Goal: Information Seeking & Learning: Learn about a topic

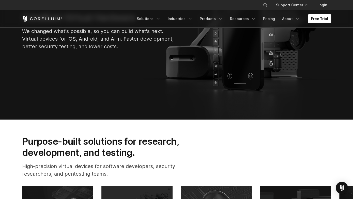
scroll to position [127, 0]
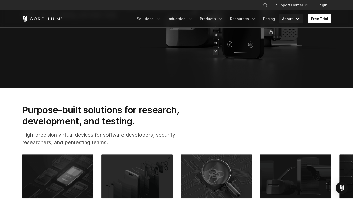
click at [289, 21] on link "About" at bounding box center [291, 18] width 24 height 9
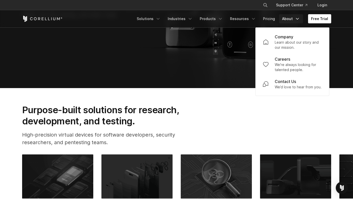
click at [223, 100] on section "Purpose-built solutions for research, development, and testing. High-precision …" at bounding box center [176, 195] width 353 height 214
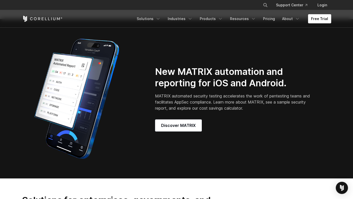
scroll to position [385, 0]
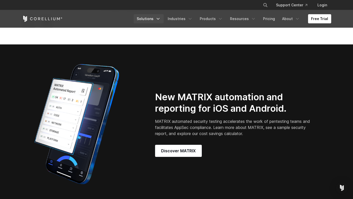
click at [160, 17] on icon "Navigation Menu" at bounding box center [158, 18] width 5 height 5
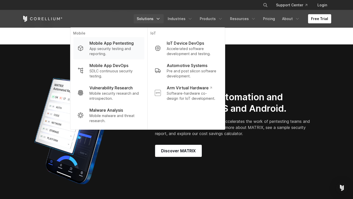
click at [114, 49] on p "App security testing and reporting." at bounding box center [115, 51] width 51 height 10
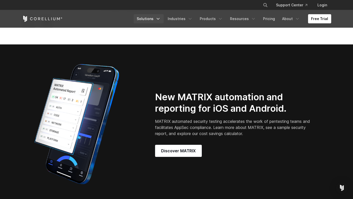
click at [145, 19] on link "Solutions" at bounding box center [149, 18] width 30 height 9
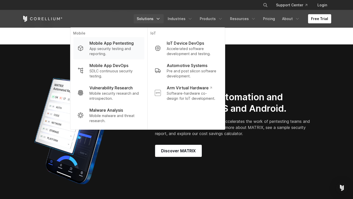
click at [120, 44] on p "Mobile App Pentesting" at bounding box center [112, 43] width 44 height 6
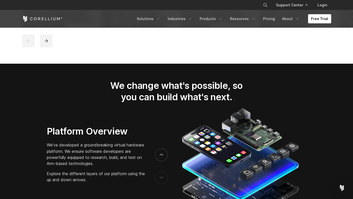
scroll to position [817, 0]
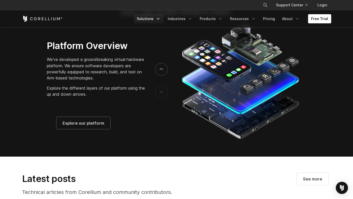
click at [163, 16] on link "Solutions" at bounding box center [149, 18] width 30 height 9
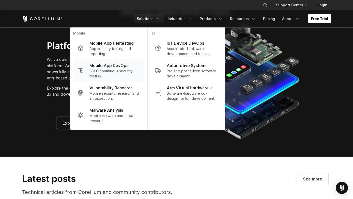
click at [106, 69] on p "SDLC continuous security testing." at bounding box center [115, 74] width 51 height 10
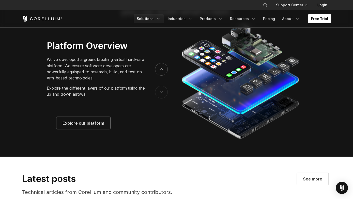
click at [151, 22] on link "Solutions" at bounding box center [149, 18] width 30 height 9
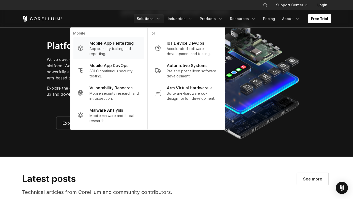
click at [116, 48] on p "App security testing and reporting." at bounding box center [115, 51] width 51 height 10
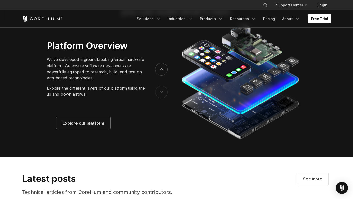
click at [116, 48] on h3 "Platform Overview" at bounding box center [96, 45] width 98 height 11
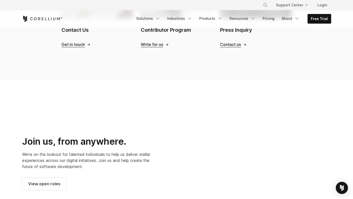
scroll to position [636, 0]
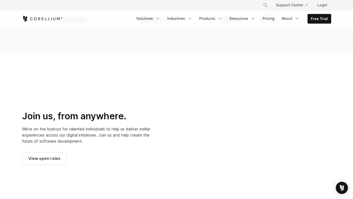
click at [268, 21] on link "Pricing" at bounding box center [269, 18] width 18 height 9
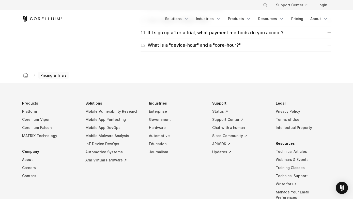
scroll to position [865, 0]
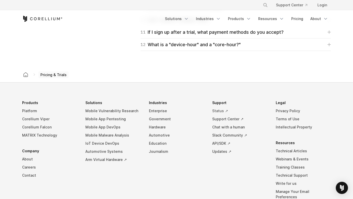
click at [219, 111] on link "Status ↗" at bounding box center [239, 111] width 55 height 8
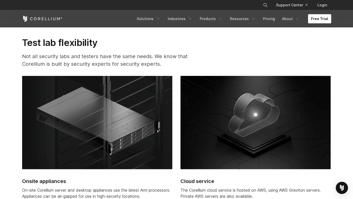
scroll to position [1247, 0]
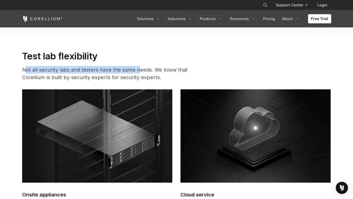
drag, startPoint x: 26, startPoint y: 69, endPoint x: 139, endPoint y: 72, distance: 113.5
click at [139, 72] on p "Not all security labs and testers have the same needs. We know that Corellium i…" at bounding box center [109, 73] width 174 height 15
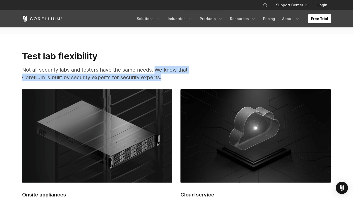
drag, startPoint x: 155, startPoint y: 71, endPoint x: 166, endPoint y: 77, distance: 12.2
click at [165, 77] on p "Not all security labs and testers have the same needs. We know that Corellium i…" at bounding box center [109, 73] width 174 height 15
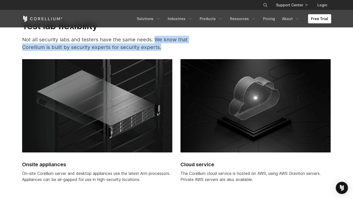
scroll to position [1298, 0]
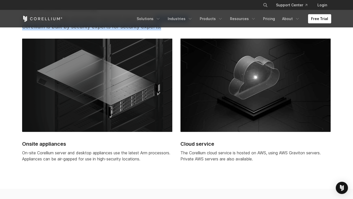
drag, startPoint x: 25, startPoint y: 152, endPoint x: 81, endPoint y: 154, distance: 56.0
click at [65, 153] on p "On-site Corellium server and desktop appliances use the latest Arm processors. …" at bounding box center [97, 156] width 150 height 12
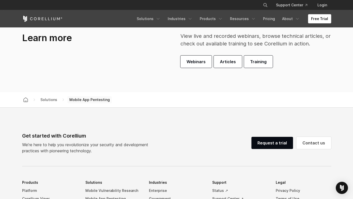
scroll to position [1526, 0]
